Goal: Use online tool/utility: Utilize a website feature to perform a specific function

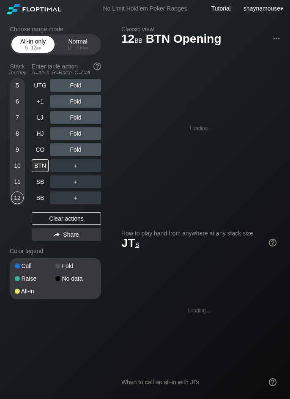
click at [30, 42] on div "All-in only 5 – 12 bb" at bounding box center [33, 44] width 39 height 16
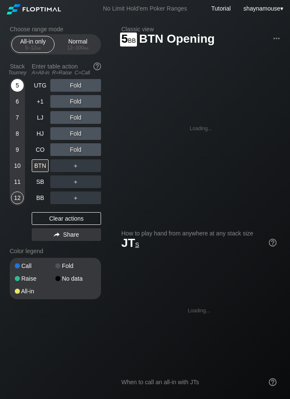
click at [20, 88] on div "5" at bounding box center [17, 85] width 13 height 13
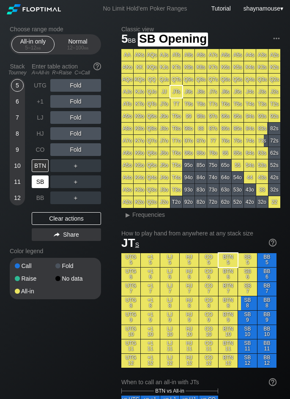
click at [41, 187] on div "SB" at bounding box center [40, 181] width 17 height 13
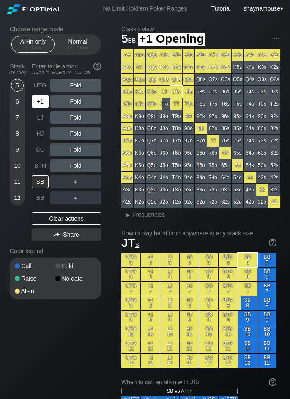
click at [44, 100] on div "+1" at bounding box center [40, 101] width 17 height 13
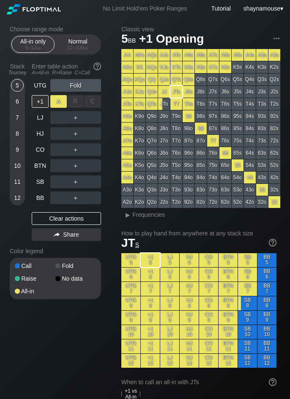
click at [56, 104] on div "A ✕" at bounding box center [58, 101] width 16 height 13
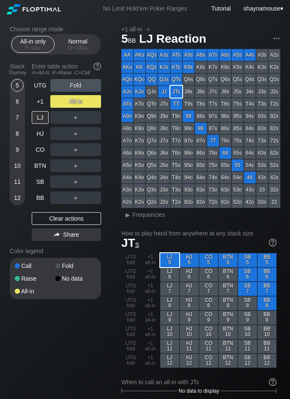
click at [65, 225] on div "UTG Fold +1 All-in LJ ＋ HJ ＋ CO ＋ BTN ＋ SB ＋ BB ＋ Clear actions Share" at bounding box center [66, 161] width 69 height 165
click at [66, 218] on div "Clear actions" at bounding box center [66, 218] width 69 height 13
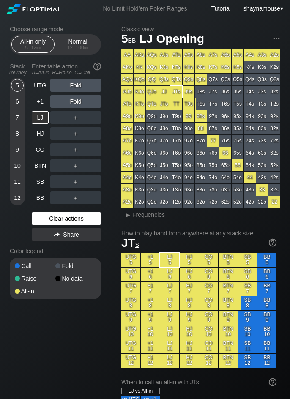
click at [66, 218] on div "Clear actions" at bounding box center [66, 218] width 69 height 13
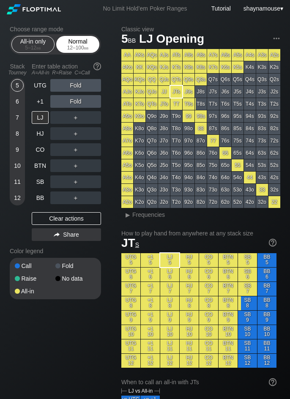
click at [76, 47] on div "12 – 100 bb" at bounding box center [77, 48] width 35 height 6
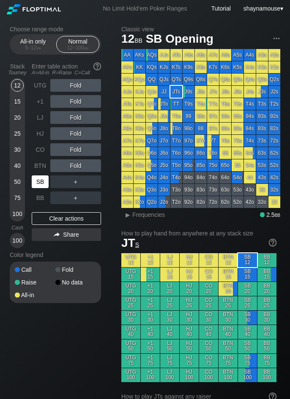
click at [40, 179] on div "SB" at bounding box center [40, 181] width 17 height 13
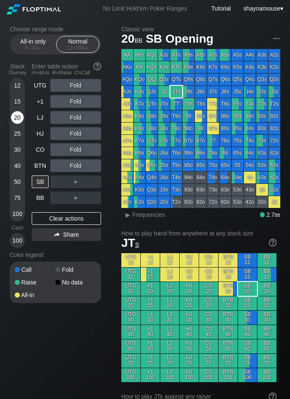
click at [19, 119] on div "20" at bounding box center [17, 117] width 13 height 13
click at [92, 181] on div "C ✕" at bounding box center [92, 181] width 16 height 13
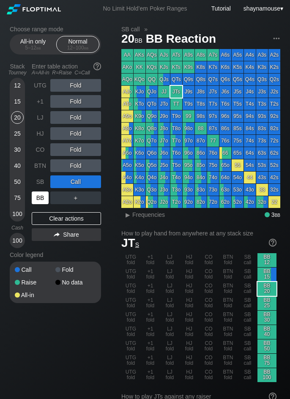
click at [42, 201] on div "BB" at bounding box center [40, 197] width 17 height 13
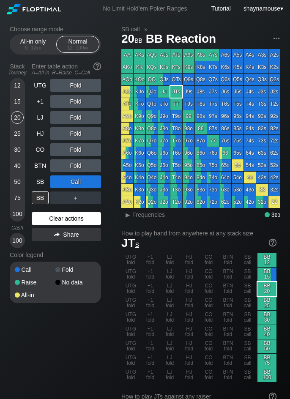
click at [76, 213] on div "Clear actions" at bounding box center [66, 218] width 69 height 13
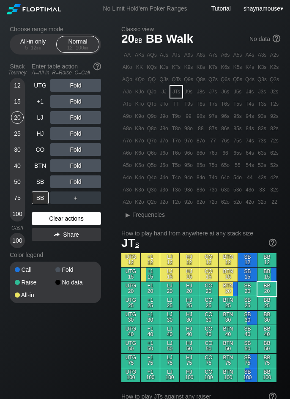
click at [76, 213] on div "Clear actions" at bounding box center [66, 218] width 69 height 13
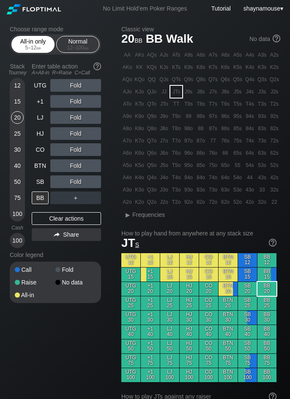
click at [27, 40] on div "All-in only 5 – 12 bb" at bounding box center [33, 44] width 39 height 16
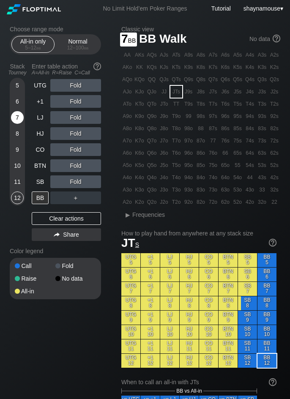
click at [11, 115] on div "7" at bounding box center [17, 117] width 13 height 13
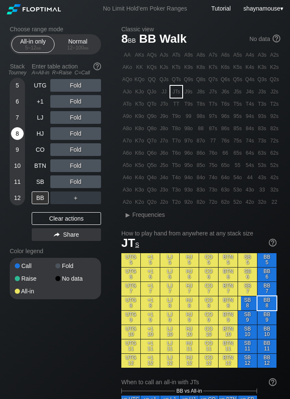
click at [14, 133] on div "8" at bounding box center [17, 133] width 13 height 13
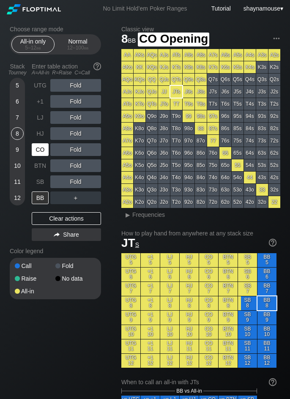
click at [37, 149] on div "CO" at bounding box center [40, 149] width 17 height 13
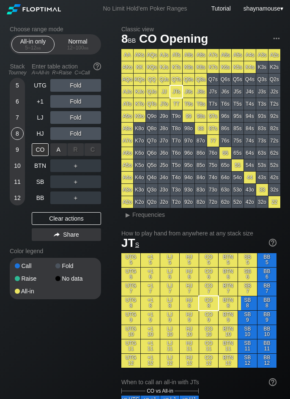
click at [54, 150] on div "A ✕" at bounding box center [58, 149] width 16 height 13
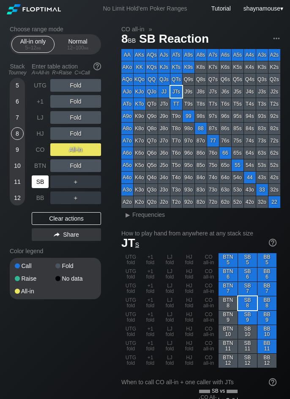
click at [40, 180] on div "SB" at bounding box center [40, 181] width 17 height 13
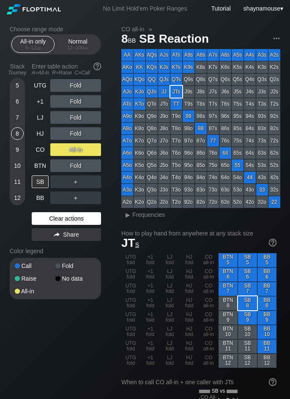
click at [69, 217] on div "Clear actions" at bounding box center [66, 218] width 69 height 13
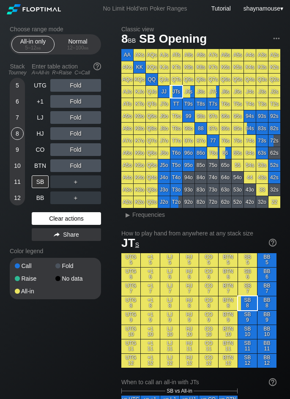
click at [69, 217] on div "Clear actions" at bounding box center [66, 218] width 69 height 13
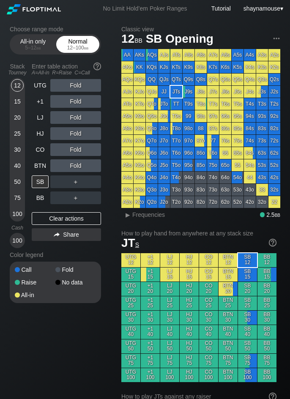
click at [69, 49] on div "12 – 100 bb" at bounding box center [77, 48] width 35 height 6
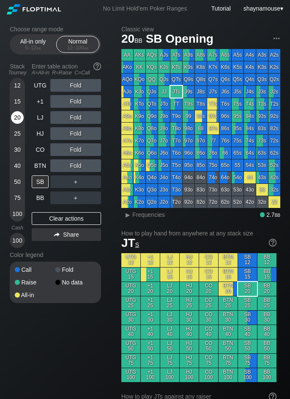
click at [22, 116] on div "20" at bounding box center [17, 117] width 13 height 13
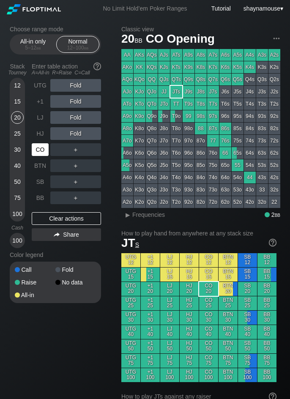
click at [38, 156] on div "CO" at bounding box center [41, 149] width 19 height 16
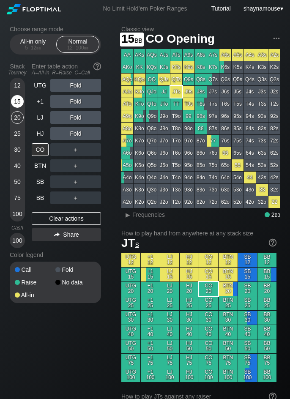
click at [15, 102] on div "15" at bounding box center [17, 101] width 13 height 13
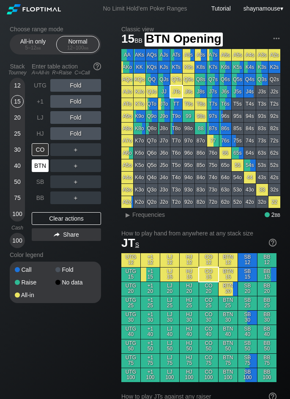
click at [38, 170] on div "BTN" at bounding box center [40, 165] width 17 height 13
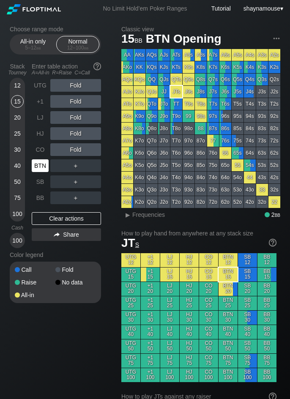
click at [38, 170] on div "BTN" at bounding box center [40, 165] width 17 height 13
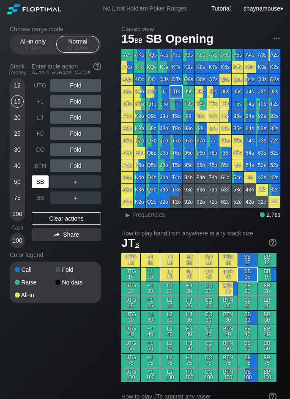
click at [38, 181] on div "SB" at bounding box center [40, 181] width 17 height 13
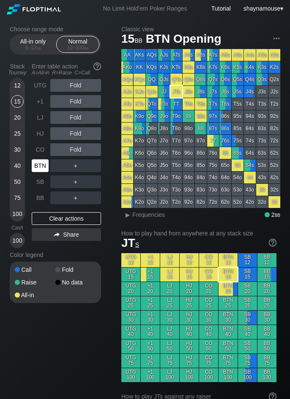
click at [43, 163] on div "BTN" at bounding box center [40, 165] width 17 height 13
click at [30, 38] on div "All-in only 5 – 12 bb" at bounding box center [33, 44] width 39 height 16
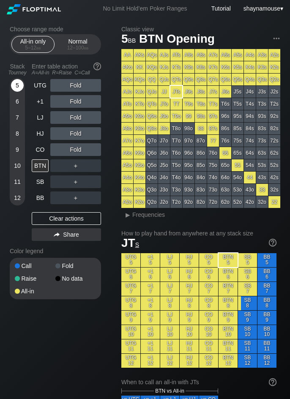
click at [12, 87] on div "5" at bounding box center [17, 85] width 13 height 13
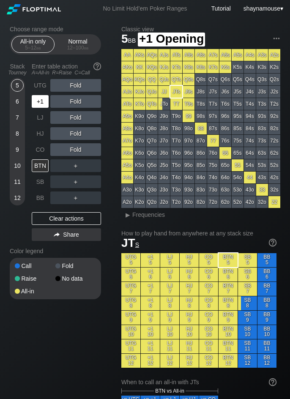
click at [38, 100] on div "+1" at bounding box center [40, 101] width 17 height 13
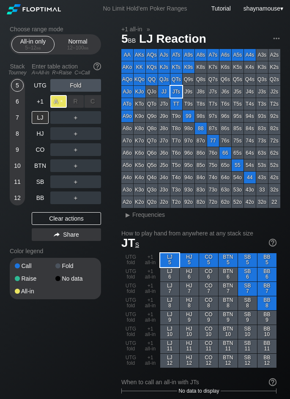
click at [54, 104] on div "A ✕" at bounding box center [58, 101] width 16 height 13
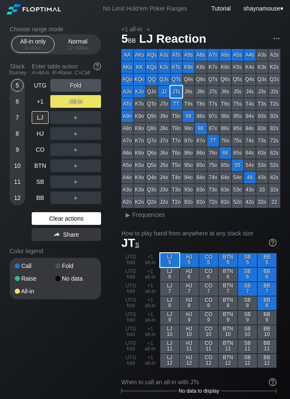
click at [57, 220] on div "Clear actions" at bounding box center [66, 218] width 69 height 13
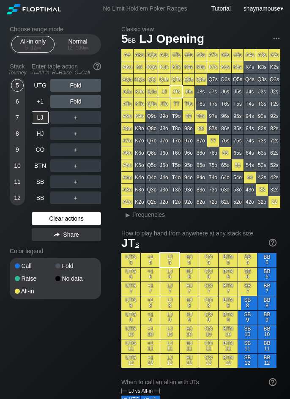
click at [57, 220] on div "Clear actions" at bounding box center [66, 218] width 69 height 13
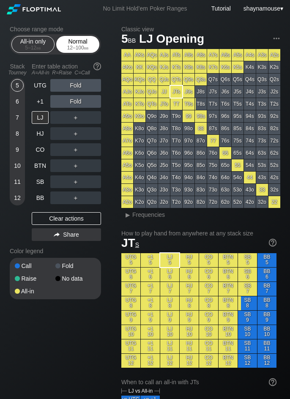
click at [79, 47] on div "12 – 100 bb" at bounding box center [77, 48] width 35 height 6
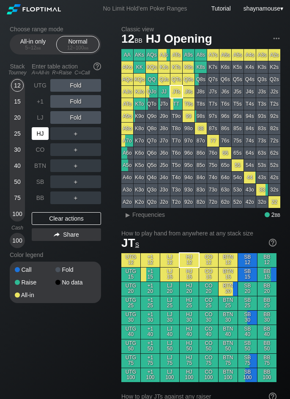
click at [42, 135] on div "HJ" at bounding box center [40, 133] width 17 height 13
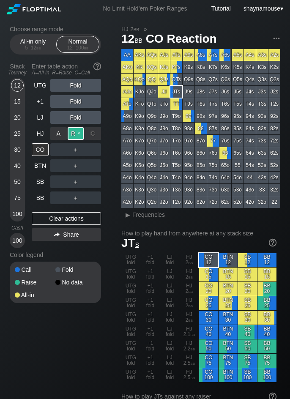
click at [71, 136] on div "R ✕" at bounding box center [76, 133] width 16 height 13
click at [91, 148] on div "C ✕" at bounding box center [92, 149] width 16 height 13
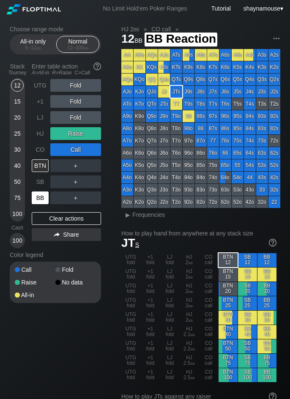
click at [37, 195] on div "BB" at bounding box center [40, 197] width 17 height 13
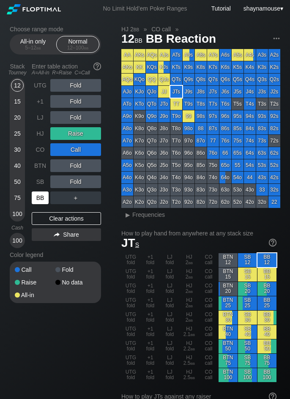
click at [37, 195] on div "BB" at bounding box center [40, 197] width 17 height 13
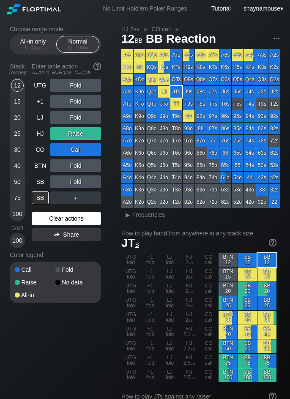
click at [72, 214] on div "Clear actions" at bounding box center [66, 218] width 69 height 13
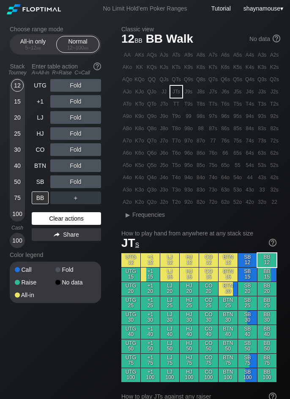
click at [71, 216] on div "Clear actions" at bounding box center [66, 218] width 69 height 13
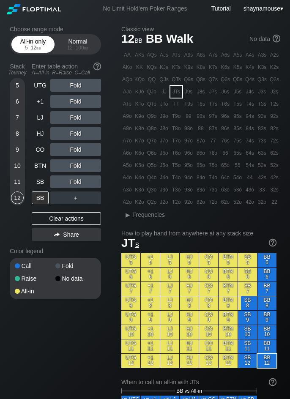
click at [37, 47] on span "bb" at bounding box center [38, 48] width 5 height 6
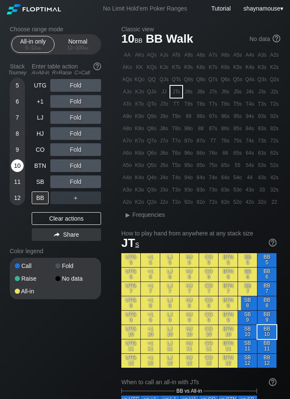
click at [16, 163] on div "10" at bounding box center [17, 165] width 13 height 13
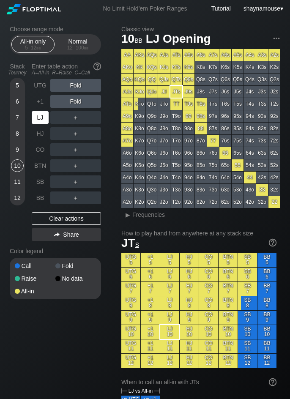
click at [38, 115] on div "LJ" at bounding box center [40, 117] width 17 height 13
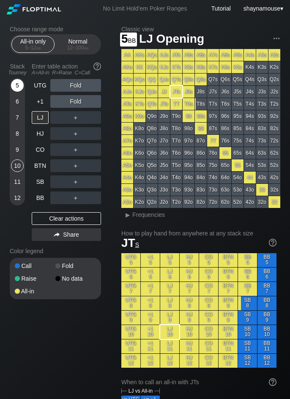
click at [16, 85] on div "5" at bounding box center [17, 85] width 13 height 13
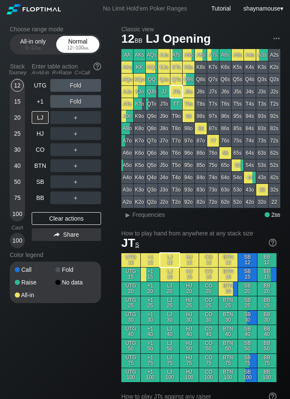
click at [62, 38] on div "Normal 12 – 100 bb" at bounding box center [77, 44] width 39 height 16
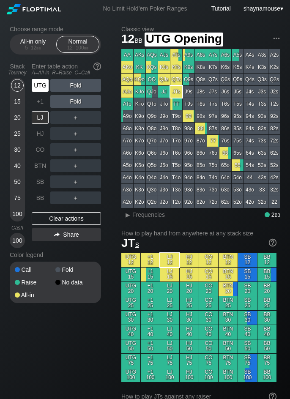
click at [35, 84] on div "UTG" at bounding box center [40, 85] width 17 height 13
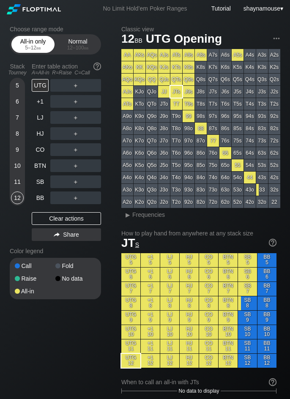
click at [32, 45] on div "5 – 12 bb" at bounding box center [32, 48] width 35 height 6
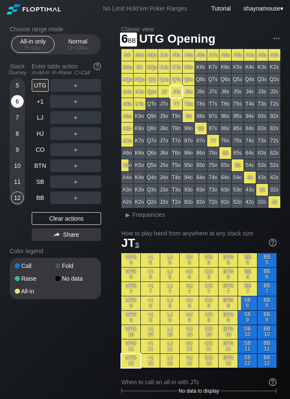
click at [20, 103] on div "6" at bounding box center [17, 101] width 13 height 13
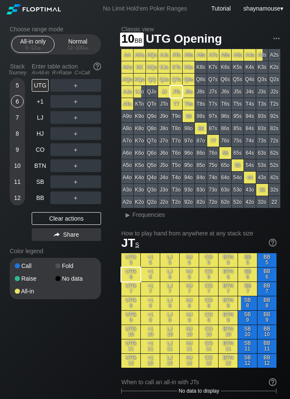
drag, startPoint x: 17, startPoint y: 169, endPoint x: 25, endPoint y: 159, distance: 13.2
click at [17, 169] on div "10" at bounding box center [17, 165] width 13 height 13
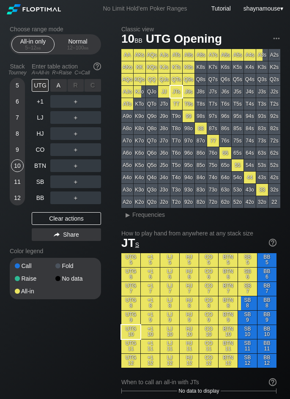
click at [61, 90] on div "A ✕" at bounding box center [58, 85] width 16 height 13
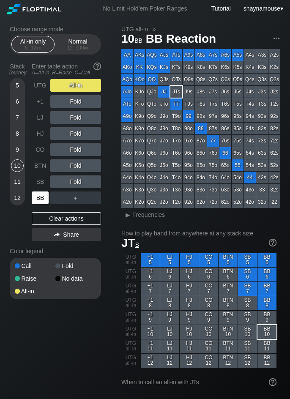
click at [43, 198] on div "BB" at bounding box center [40, 197] width 17 height 13
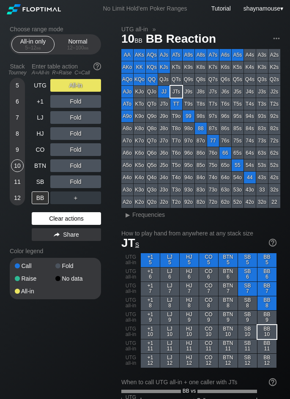
click at [75, 217] on div "Clear actions" at bounding box center [66, 218] width 69 height 13
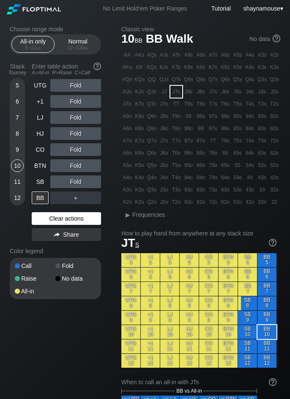
click at [75, 217] on div "Clear actions" at bounding box center [66, 218] width 69 height 13
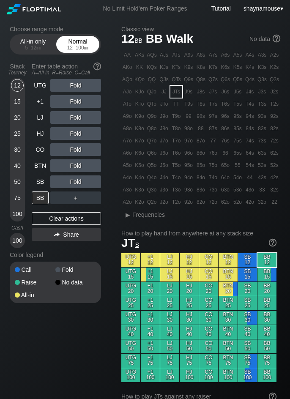
click at [76, 42] on div "Normal 12 – 100 bb" at bounding box center [77, 44] width 39 height 16
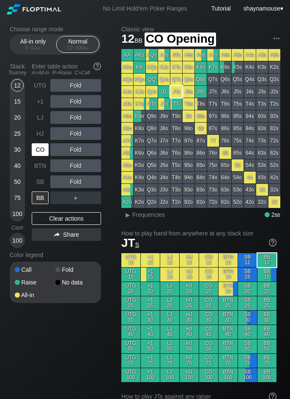
click at [47, 152] on div "CO" at bounding box center [40, 149] width 17 height 13
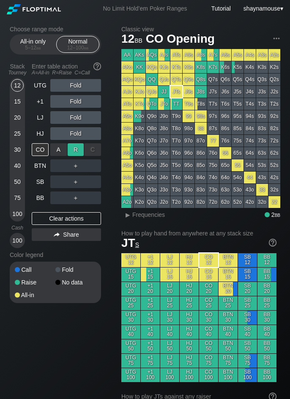
click at [72, 150] on div "R ✕" at bounding box center [76, 149] width 16 height 13
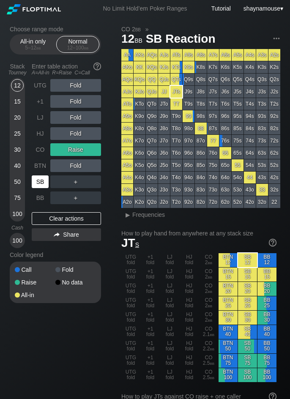
click at [38, 182] on div "SB" at bounding box center [40, 181] width 17 height 13
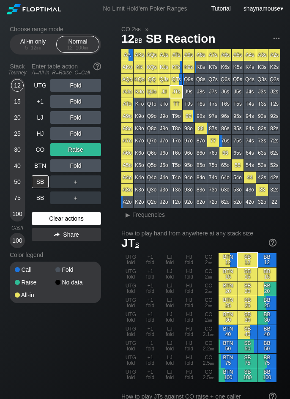
click at [60, 219] on div "Clear actions" at bounding box center [66, 218] width 69 height 13
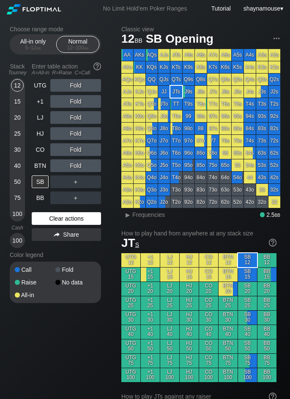
click at [60, 219] on div "Clear actions" at bounding box center [66, 218] width 69 height 13
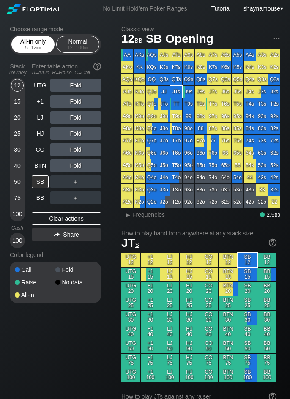
click at [23, 43] on div "All-in only 5 – 12 bb" at bounding box center [33, 44] width 39 height 16
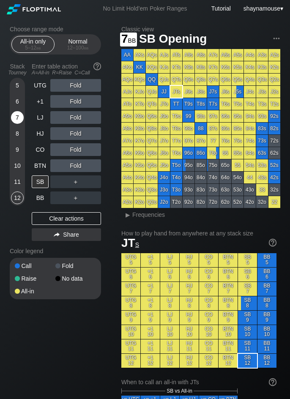
click at [18, 118] on div "7" at bounding box center [17, 117] width 13 height 13
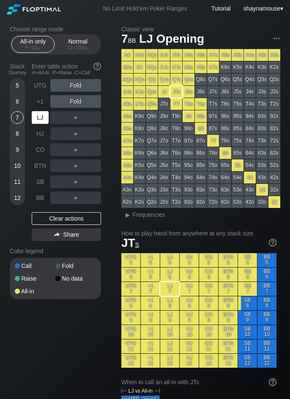
click at [38, 116] on div "LJ" at bounding box center [40, 117] width 17 height 13
click at [58, 119] on div "A ✕" at bounding box center [58, 117] width 16 height 13
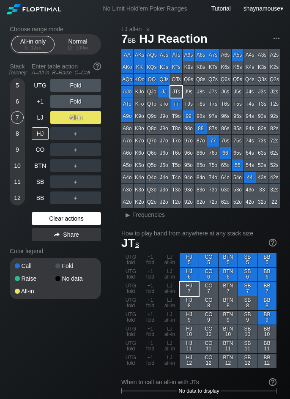
click at [74, 218] on div "Clear actions" at bounding box center [66, 218] width 69 height 13
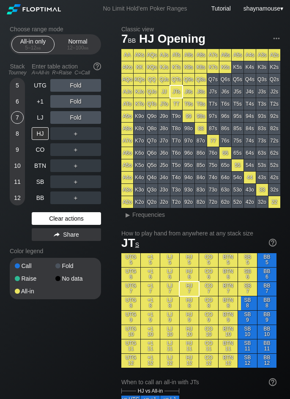
click at [74, 218] on div "Clear actions" at bounding box center [66, 218] width 69 height 13
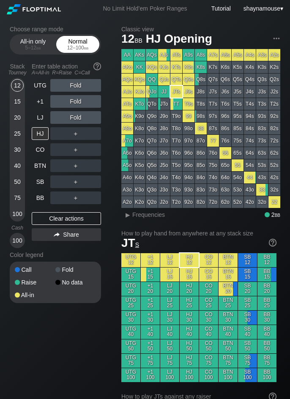
click at [89, 38] on div "Normal 12 – 100 bb" at bounding box center [77, 44] width 39 height 16
click at [76, 135] on div "R ✕" at bounding box center [76, 133] width 16 height 13
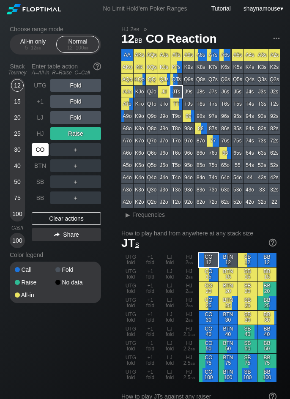
click at [33, 150] on div "CO" at bounding box center [40, 149] width 17 height 13
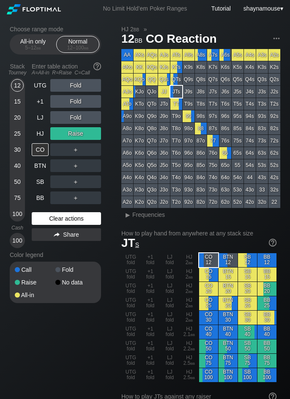
click at [69, 216] on div "Clear actions" at bounding box center [66, 218] width 69 height 13
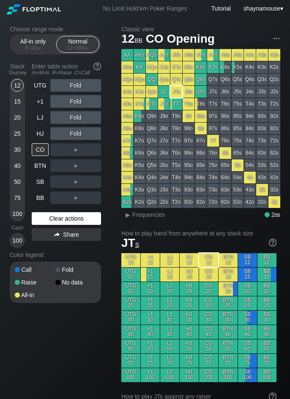
click at [69, 216] on div "Clear actions" at bounding box center [66, 218] width 69 height 13
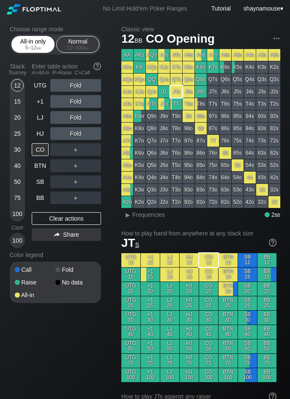
click at [38, 46] on span "bb" at bounding box center [38, 48] width 5 height 6
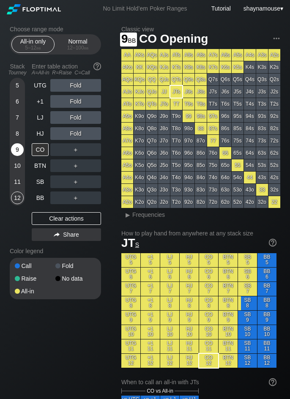
click at [16, 157] on div "9" at bounding box center [17, 151] width 13 height 16
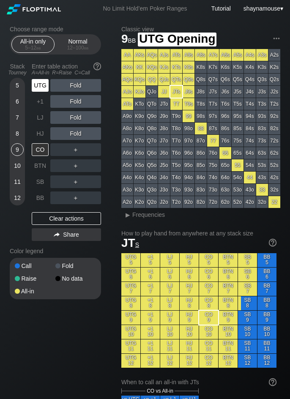
click at [46, 90] on div "UTG" at bounding box center [40, 85] width 17 height 13
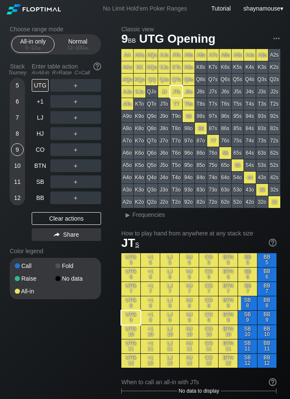
click at [17, 119] on div "7" at bounding box center [17, 117] width 13 height 13
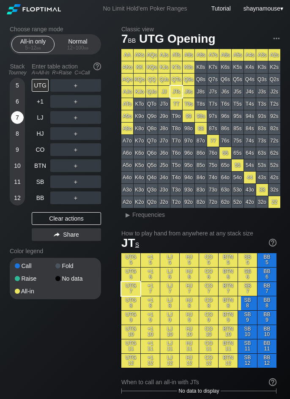
click at [17, 119] on div "7" at bounding box center [17, 117] width 13 height 13
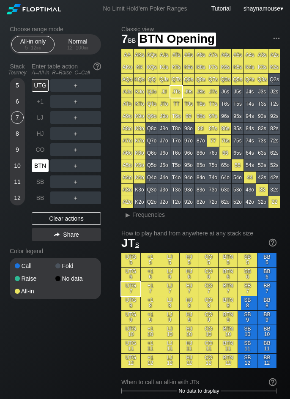
click at [40, 165] on div "BTN" at bounding box center [40, 165] width 17 height 13
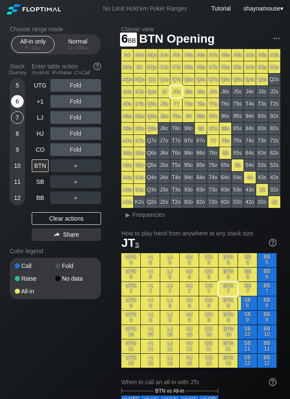
click at [17, 104] on div "6" at bounding box center [17, 101] width 13 height 13
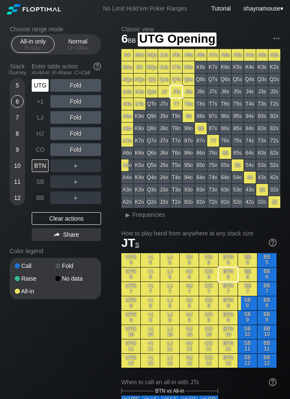
click at [34, 89] on div "UTG" at bounding box center [40, 85] width 17 height 13
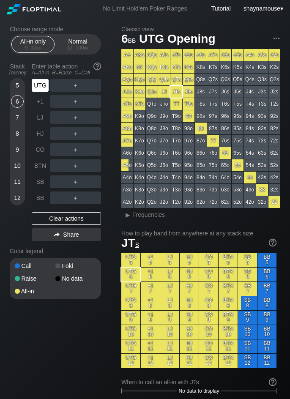
click at [34, 89] on div "UTG" at bounding box center [40, 85] width 17 height 13
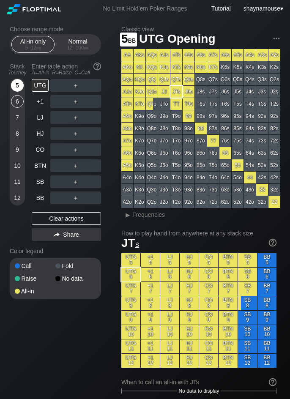
click at [17, 86] on div "5" at bounding box center [17, 85] width 13 height 13
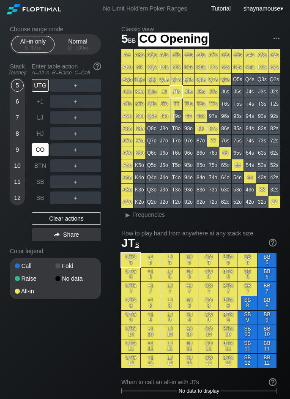
click at [42, 142] on div "CO" at bounding box center [41, 149] width 19 height 16
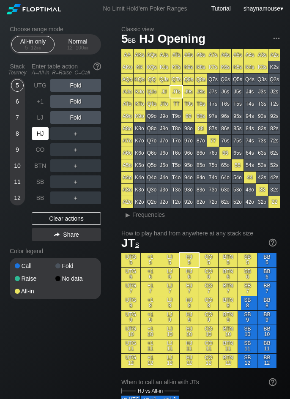
click at [42, 129] on div "HJ" at bounding box center [40, 133] width 17 height 13
drag, startPoint x: 52, startPoint y: 132, endPoint x: 54, endPoint y: 142, distance: 10.3
click at [60, 133] on div "A ✕" at bounding box center [58, 133] width 16 height 13
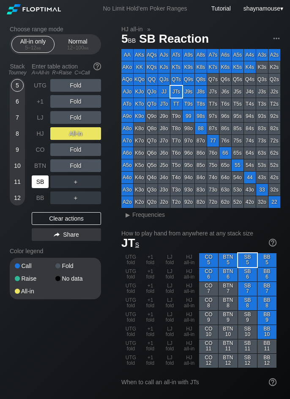
click at [41, 181] on div "SB" at bounding box center [40, 181] width 17 height 13
click at [39, 184] on div "SB" at bounding box center [40, 181] width 17 height 13
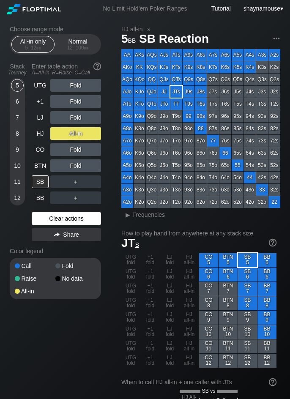
click at [53, 218] on div "Clear actions" at bounding box center [66, 218] width 69 height 13
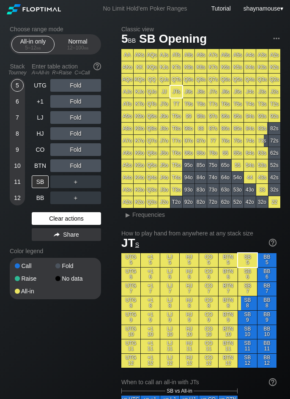
click at [53, 218] on div "Clear actions" at bounding box center [66, 218] width 69 height 13
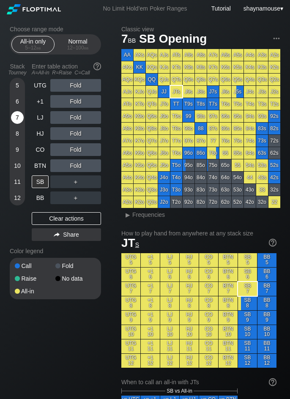
click at [19, 115] on div "7" at bounding box center [17, 117] width 13 height 13
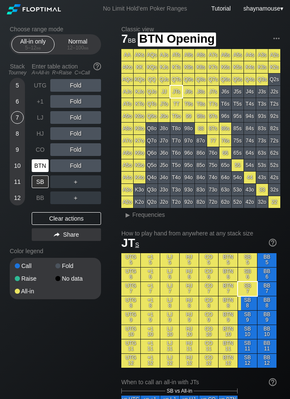
click at [40, 160] on div "BTN" at bounding box center [40, 165] width 17 height 13
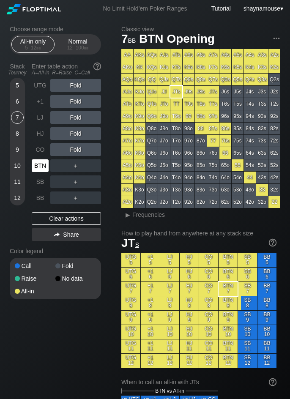
click at [40, 160] on div "BTN" at bounding box center [40, 165] width 17 height 13
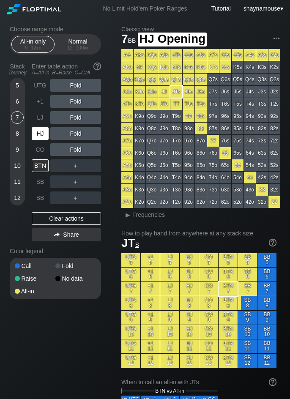
click at [41, 136] on div "HJ" at bounding box center [40, 133] width 17 height 13
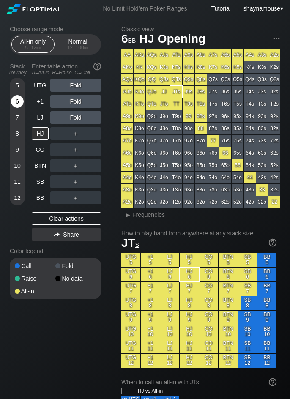
click at [19, 100] on div "6" at bounding box center [17, 101] width 13 height 13
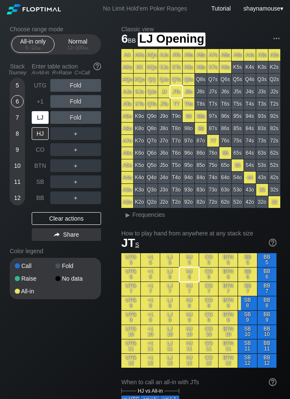
click at [37, 119] on div "LJ" at bounding box center [40, 117] width 17 height 13
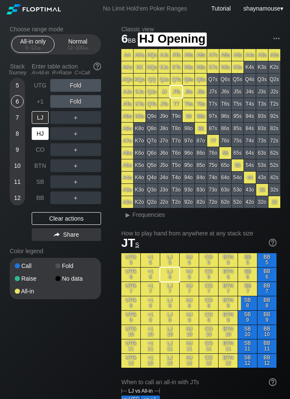
click at [42, 135] on div "HJ" at bounding box center [40, 133] width 17 height 13
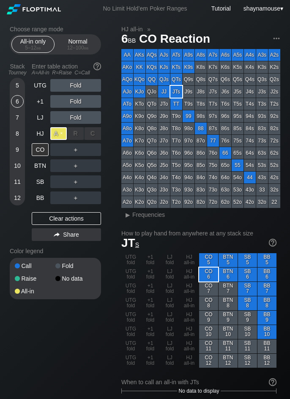
click at [55, 133] on div "A ✕" at bounding box center [58, 133] width 16 height 13
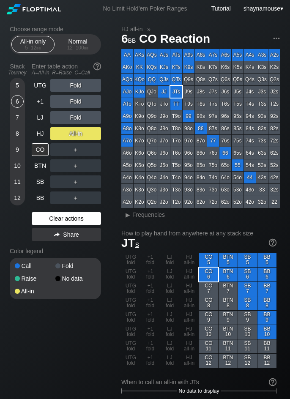
click at [66, 219] on div "Clear actions" at bounding box center [66, 218] width 69 height 13
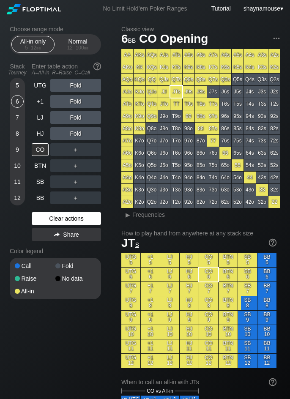
click at [66, 219] on div "Clear actions" at bounding box center [66, 218] width 69 height 13
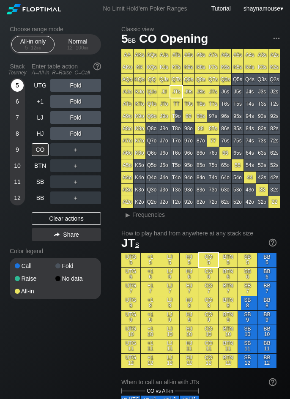
click at [16, 86] on div "5" at bounding box center [17, 85] width 13 height 13
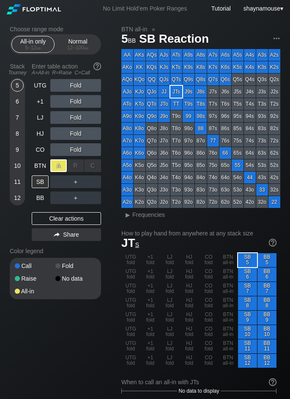
click at [57, 168] on div "A ✕" at bounding box center [58, 165] width 16 height 13
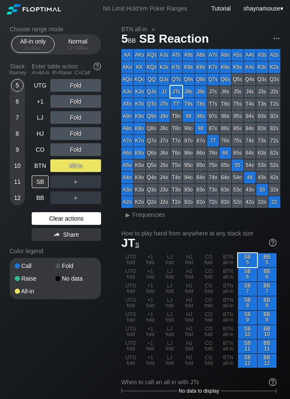
click at [61, 218] on div "Clear actions" at bounding box center [66, 218] width 69 height 13
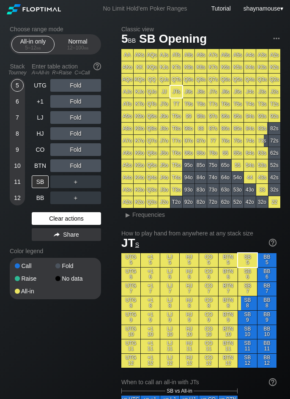
click at [61, 218] on div "Clear actions" at bounding box center [66, 218] width 69 height 13
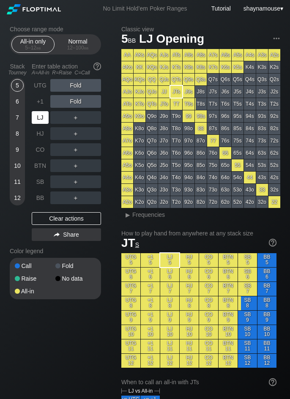
click at [35, 121] on div "LJ" at bounding box center [40, 117] width 17 height 13
click at [17, 163] on div "10" at bounding box center [17, 165] width 13 height 13
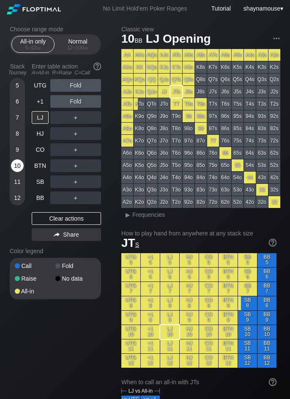
click at [17, 163] on div "10" at bounding box center [17, 165] width 13 height 13
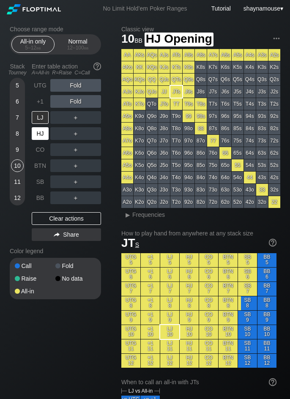
click at [43, 133] on div "HJ" at bounding box center [40, 133] width 17 height 13
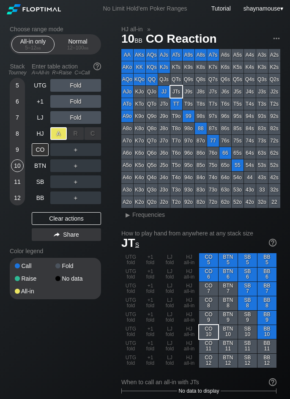
click at [54, 136] on div "A ✕" at bounding box center [58, 133] width 16 height 13
click at [88, 163] on div "C ✕" at bounding box center [92, 165] width 16 height 13
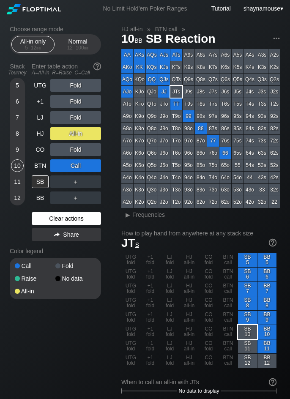
click at [71, 220] on div "Clear actions" at bounding box center [66, 218] width 69 height 13
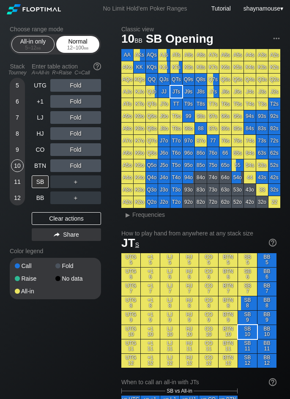
click at [92, 49] on div "12 – 100 bb" at bounding box center [77, 48] width 35 height 6
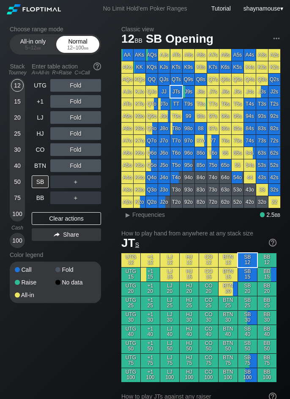
click at [91, 49] on div "12 – 100 bb" at bounding box center [77, 48] width 35 height 6
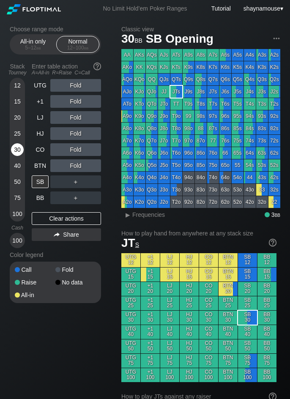
click at [23, 147] on div "30" at bounding box center [17, 149] width 13 height 13
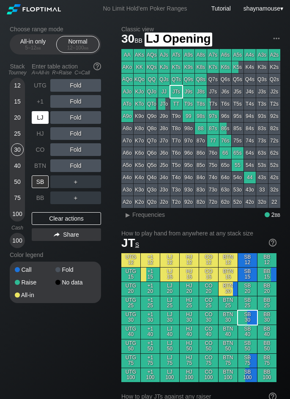
click at [38, 124] on div "LJ" at bounding box center [41, 117] width 19 height 16
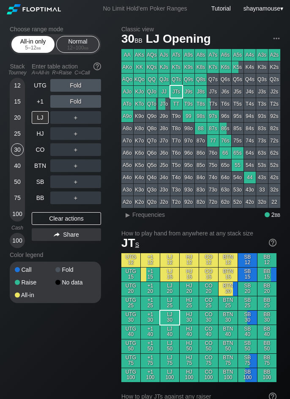
click at [36, 44] on div "All-in only 5 – 12 bb" at bounding box center [33, 44] width 39 height 16
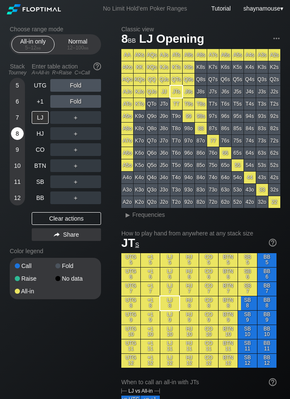
click at [18, 133] on div "8" at bounding box center [17, 133] width 13 height 13
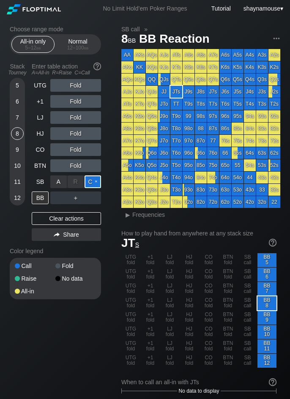
click at [94, 179] on div "C ✕" at bounding box center [92, 181] width 16 height 13
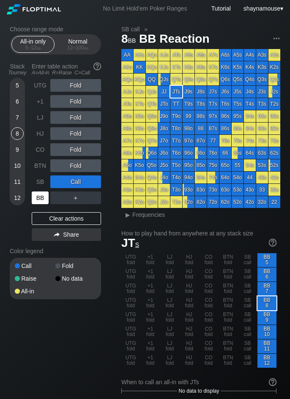
click at [38, 201] on div "BB" at bounding box center [40, 197] width 17 height 13
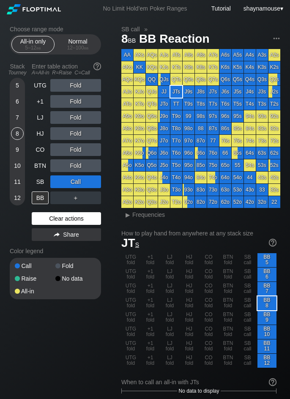
click at [70, 214] on div "Clear actions" at bounding box center [66, 218] width 69 height 13
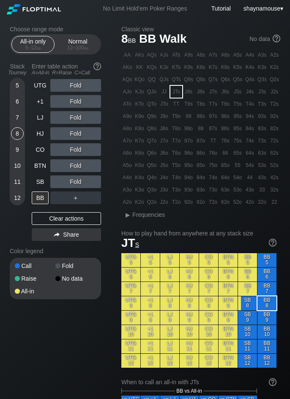
drag, startPoint x: 68, startPoint y: 216, endPoint x: 62, endPoint y: 196, distance: 20.3
click at [68, 217] on div "Clear actions" at bounding box center [66, 218] width 69 height 13
click at [75, 43] on div "Normal 12 – 100 bb" at bounding box center [77, 44] width 39 height 16
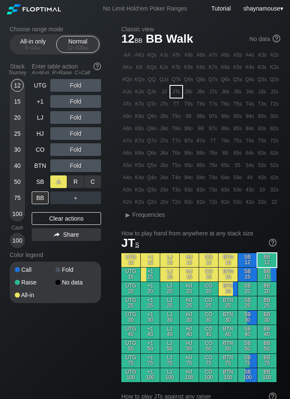
click at [61, 180] on div "A ✕" at bounding box center [58, 181] width 16 height 13
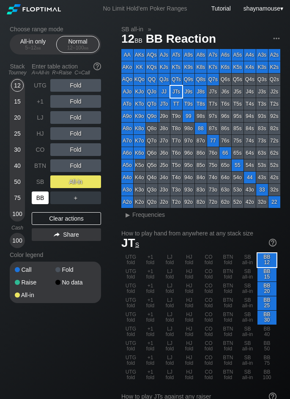
click at [41, 197] on div "BB" at bounding box center [40, 197] width 17 height 13
drag, startPoint x: 41, startPoint y: 197, endPoint x: 36, endPoint y: 198, distance: 4.7
click at [41, 198] on div "BB" at bounding box center [40, 197] width 17 height 13
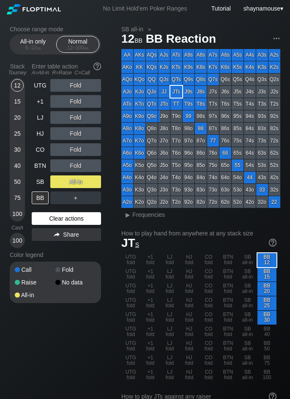
click at [86, 217] on div "Clear actions" at bounding box center [66, 218] width 69 height 13
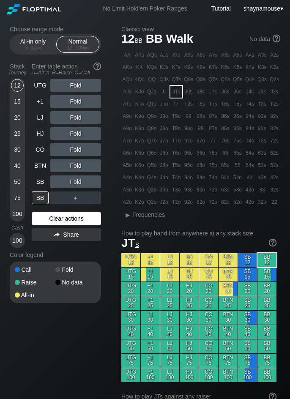
click at [86, 217] on div "Clear actions" at bounding box center [66, 218] width 69 height 13
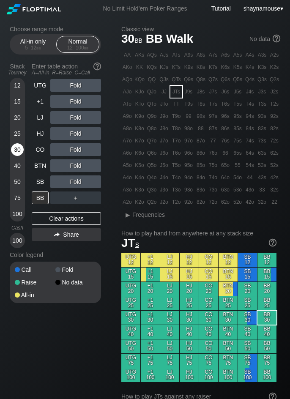
click at [19, 147] on div "30" at bounding box center [17, 149] width 13 height 13
click at [30, 48] on div "5 – 12 bb" at bounding box center [32, 48] width 35 height 6
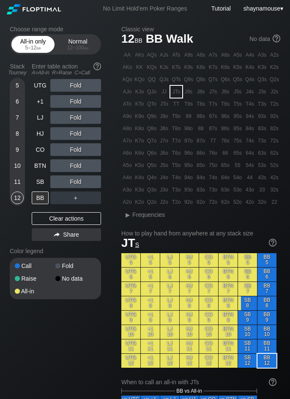
click at [30, 47] on div "5 – 12 bb" at bounding box center [32, 48] width 35 height 6
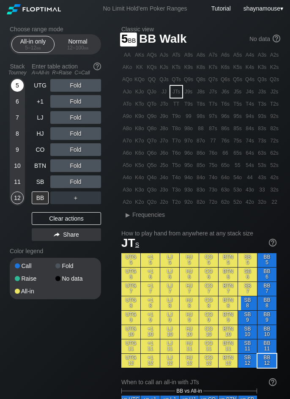
click at [16, 86] on div "5" at bounding box center [17, 85] width 13 height 13
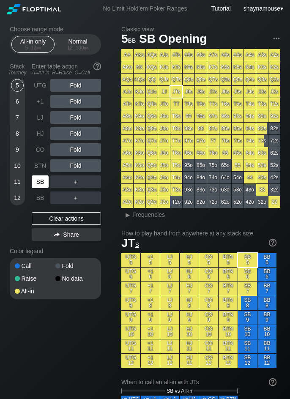
click at [45, 181] on div "SB" at bounding box center [40, 181] width 17 height 13
click at [76, 45] on div "12 – 100 bb" at bounding box center [77, 48] width 35 height 6
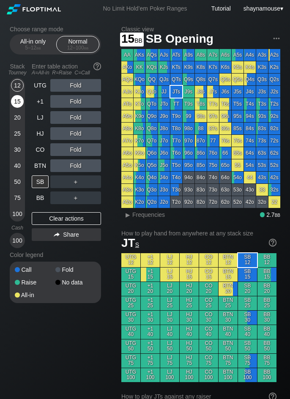
click at [15, 102] on div "15" at bounding box center [17, 101] width 13 height 13
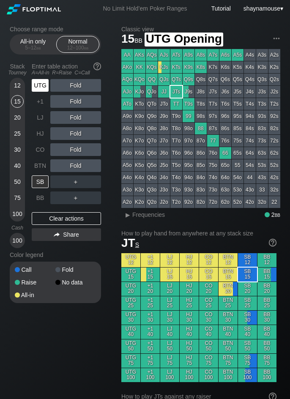
click at [39, 84] on div "UTG" at bounding box center [40, 85] width 17 height 13
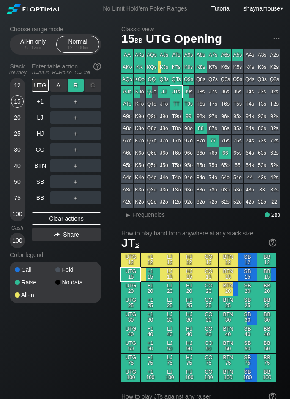
click at [76, 83] on div "R ✕" at bounding box center [76, 85] width 16 height 13
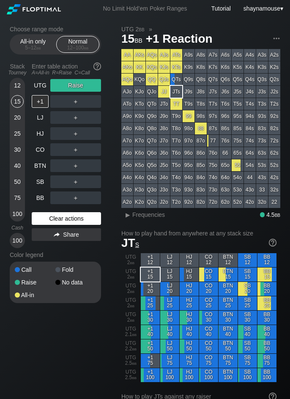
click at [74, 224] on div "Clear actions" at bounding box center [66, 218] width 69 height 13
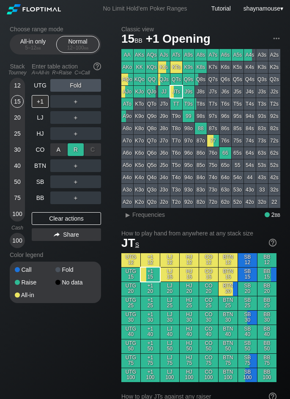
click at [75, 153] on div "R ✕" at bounding box center [76, 149] width 16 height 13
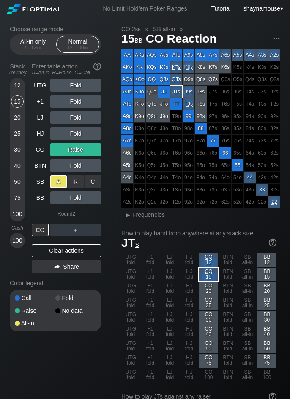
click at [58, 182] on div "A ✕" at bounding box center [58, 181] width 16 height 13
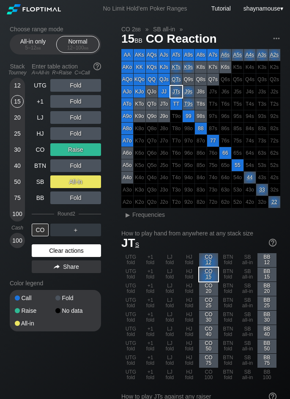
click at [71, 250] on div "Clear actions" at bounding box center [66, 250] width 69 height 13
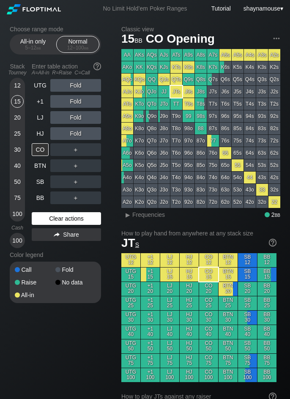
click at [71, 250] on div "Color legend" at bounding box center [55, 255] width 91 height 14
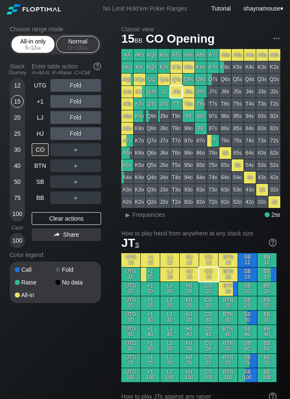
click at [45, 47] on div "5 – 12 bb" at bounding box center [32, 48] width 35 height 6
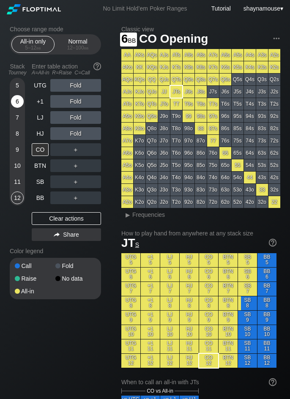
click at [19, 108] on div "6" at bounding box center [17, 103] width 13 height 16
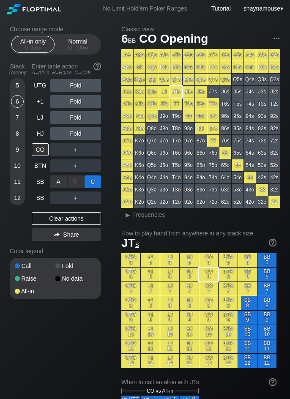
click at [91, 183] on div "C ✕" at bounding box center [92, 181] width 16 height 13
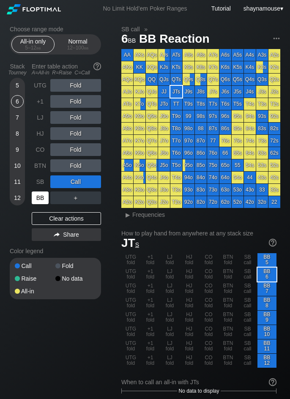
click at [36, 196] on div "BB" at bounding box center [40, 197] width 17 height 13
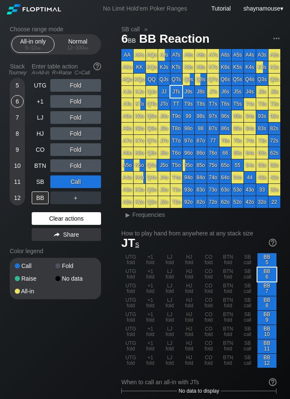
click at [71, 217] on div "Clear actions" at bounding box center [66, 218] width 69 height 13
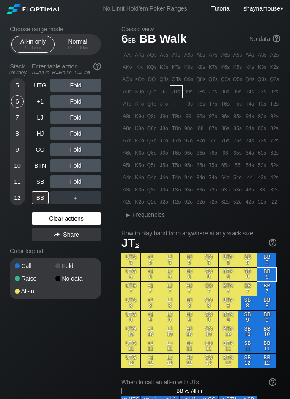
click at [71, 217] on div "Clear actions" at bounding box center [66, 218] width 69 height 13
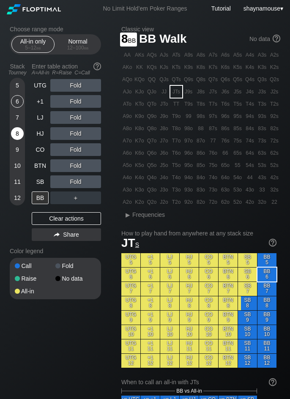
click at [18, 130] on div "8" at bounding box center [17, 133] width 13 height 13
click at [17, 101] on div "6" at bounding box center [17, 101] width 13 height 13
